Goal: Task Accomplishment & Management: Complete application form

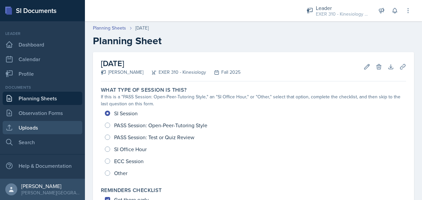
click at [44, 129] on link "Uploads" at bounding box center [43, 127] width 80 height 13
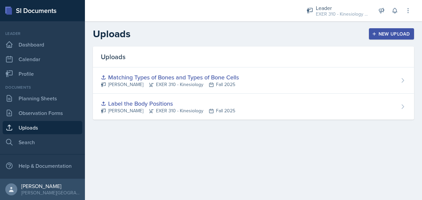
click at [377, 35] on div "New Upload" at bounding box center [391, 33] width 37 height 5
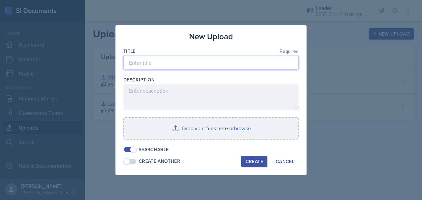
click at [179, 63] on input at bounding box center [210, 63] width 175 height 14
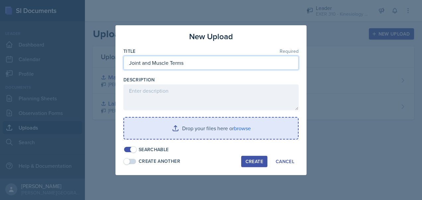
type input "Joint and Muscle Terms"
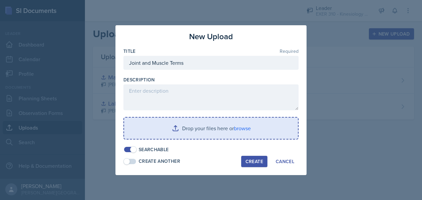
click at [225, 127] on input "file" at bounding box center [211, 127] width 174 height 21
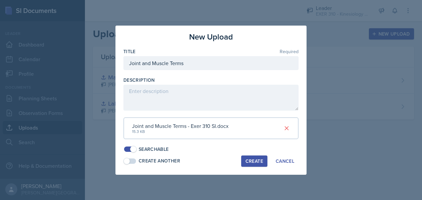
click at [253, 158] on div "Create" at bounding box center [254, 160] width 18 height 5
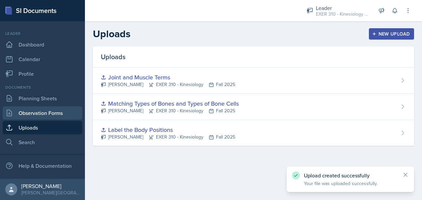
click at [45, 112] on link "Observation Forms" at bounding box center [43, 112] width 80 height 13
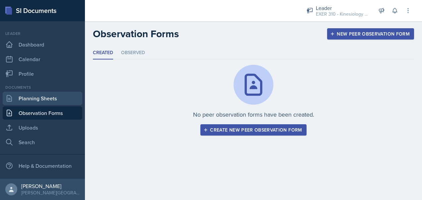
click at [30, 100] on link "Planning Sheets" at bounding box center [43, 97] width 80 height 13
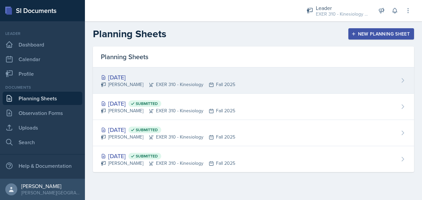
click at [175, 84] on div "[PERSON_NAME] EXER 310 - Kinesiology Fall 2025" at bounding box center [168, 84] width 134 height 7
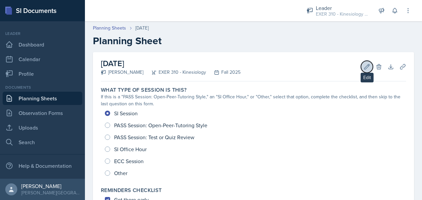
click at [364, 68] on icon at bounding box center [366, 66] width 7 height 7
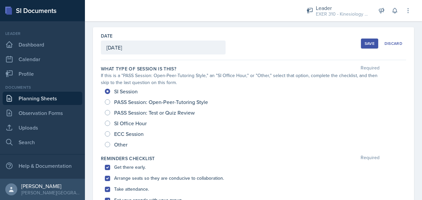
scroll to position [25, 0]
click at [364, 45] on div "Save" at bounding box center [369, 43] width 10 height 5
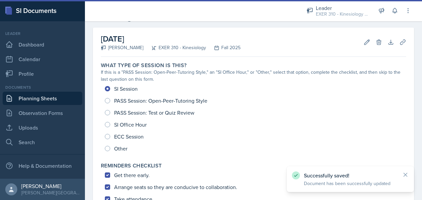
scroll to position [0, 0]
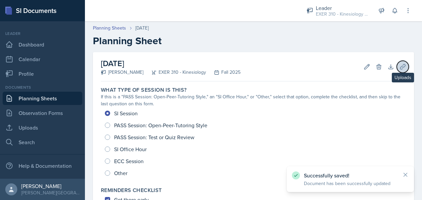
click at [400, 67] on icon at bounding box center [402, 66] width 5 height 5
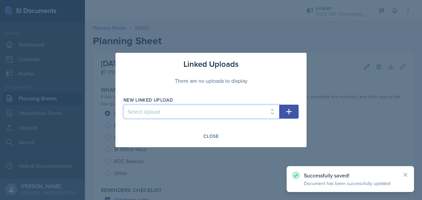
click at [278, 112] on select "Select Upload Label the Body Positions Matching Types of Bones and Types of Bon…" at bounding box center [201, 111] width 156 height 14
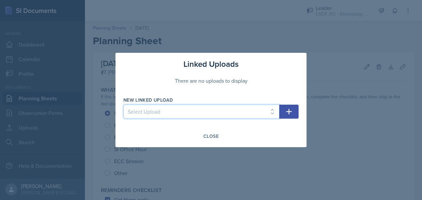
select select "e0117bab-b4a2-4410-9ff3-a652fffb65ba"
click at [123, 104] on select "Select Upload Label the Body Positions Matching Types of Bones and Types of Bon…" at bounding box center [201, 111] width 156 height 14
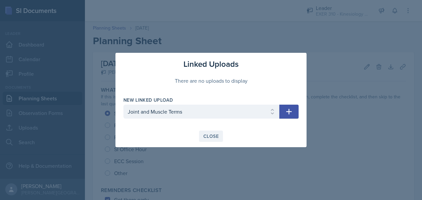
click at [210, 134] on div "Close" at bounding box center [210, 135] width 15 height 5
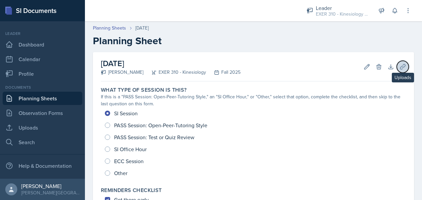
click at [400, 67] on icon at bounding box center [402, 66] width 5 height 5
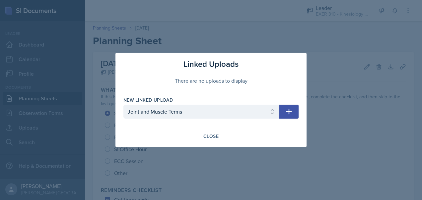
click at [289, 111] on icon "button" at bounding box center [289, 112] width 6 height 6
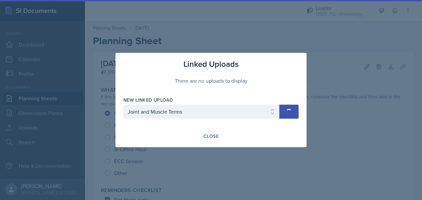
select select
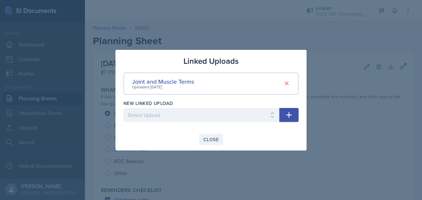
click at [207, 138] on div "Close" at bounding box center [210, 139] width 15 height 5
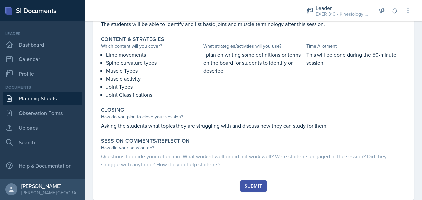
scroll to position [283, 0]
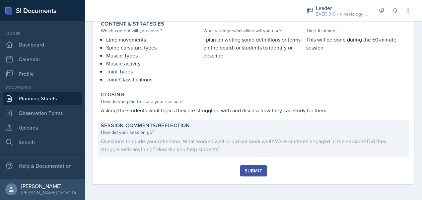
click at [159, 147] on div "Questions to guide your reflection: What worked well or did not work well? Were…" at bounding box center [253, 145] width 305 height 16
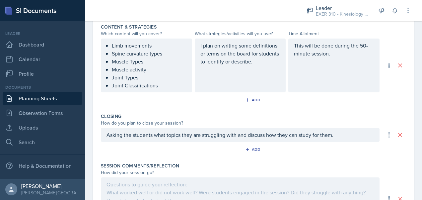
scroll to position [340, 0]
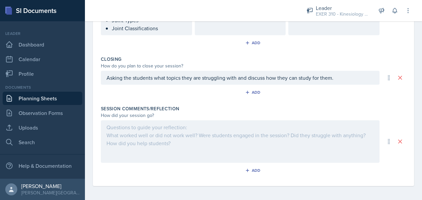
click at [204, 146] on div at bounding box center [240, 141] width 278 height 42
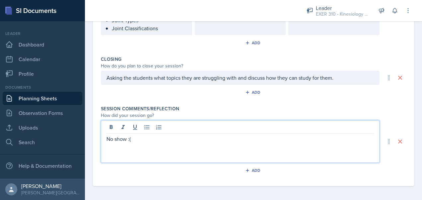
click at [125, 137] on p "No show :(" at bounding box center [239, 139] width 267 height 8
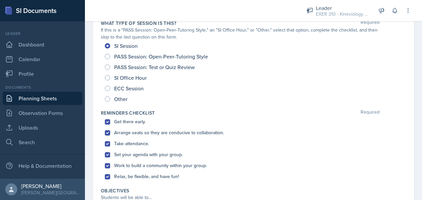
scroll to position [28, 0]
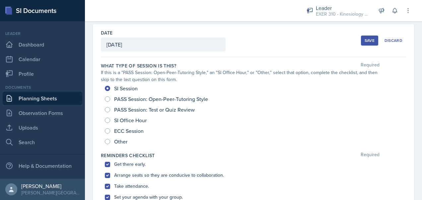
click at [364, 38] on div "Save" at bounding box center [369, 40] width 10 height 5
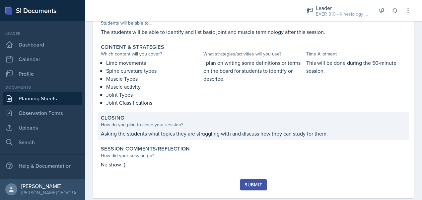
scroll to position [274, 0]
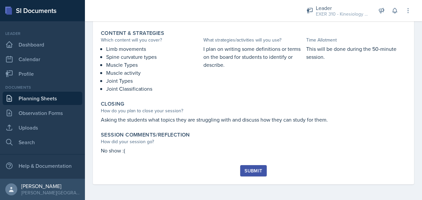
click at [256, 173] on div "Submit" at bounding box center [253, 170] width 18 height 5
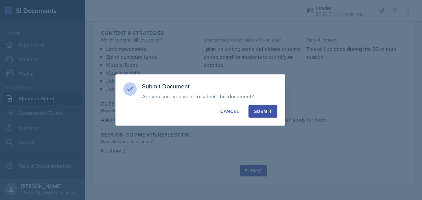
click at [261, 116] on button "Submit" at bounding box center [262, 111] width 29 height 13
radio input "true"
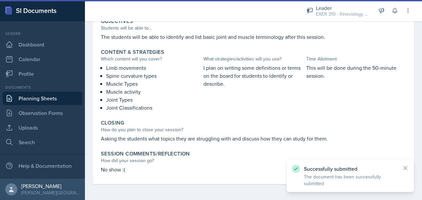
scroll to position [255, 0]
